Goal: Task Accomplishment & Management: Complete application form

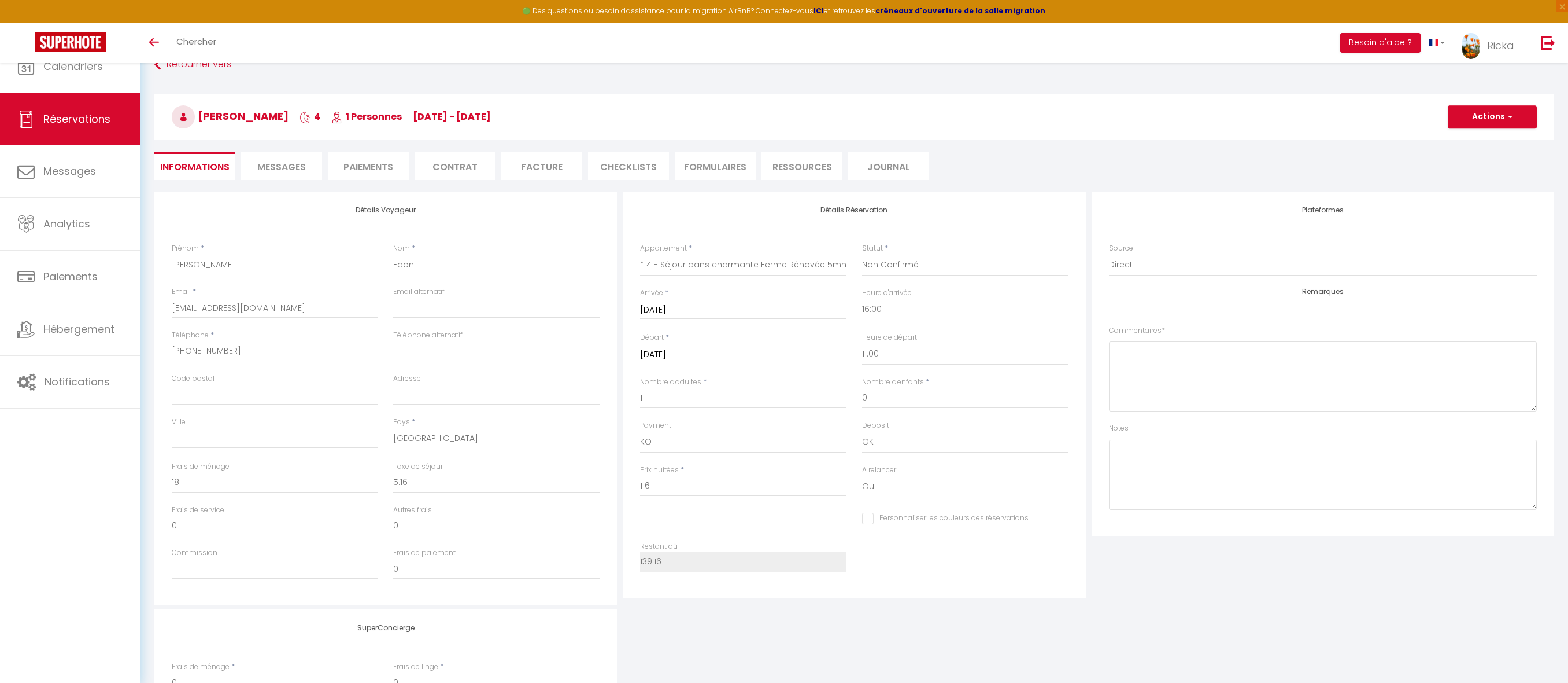
select select "45142"
select select "2"
select select "16:00"
select select "11:00"
select select "10"
